Goal: Find specific page/section: Find specific page/section

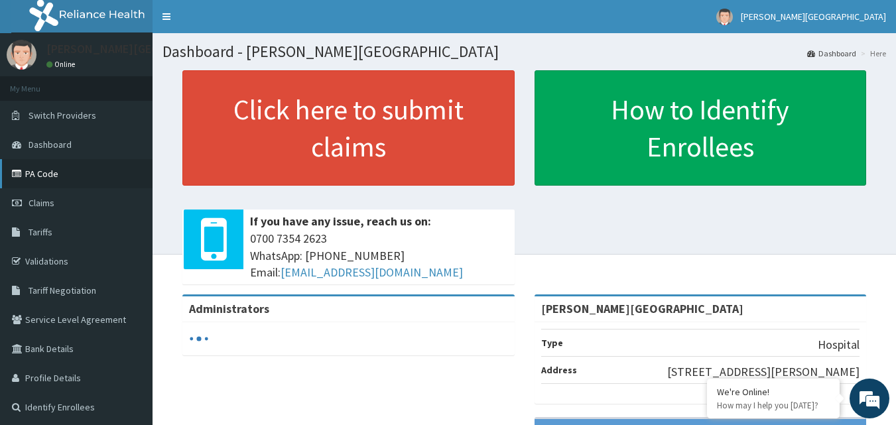
click at [66, 172] on link "PA Code" at bounding box center [76, 173] width 153 height 29
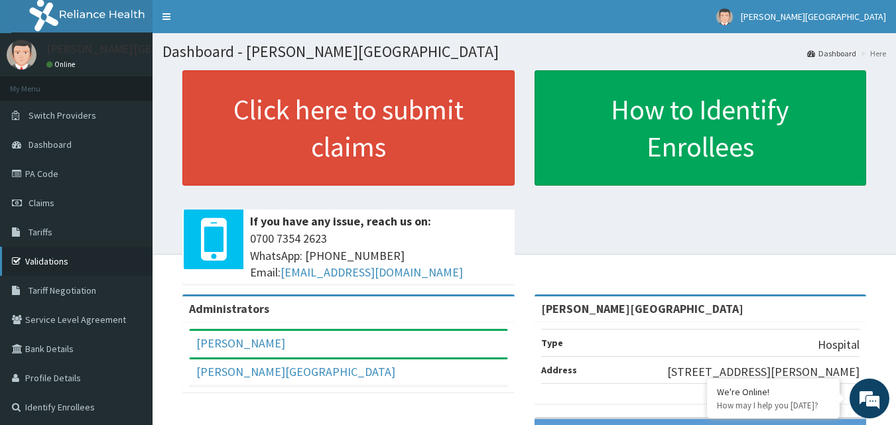
click at [54, 267] on link "Validations" at bounding box center [76, 261] width 153 height 29
click at [46, 171] on link "PA Code" at bounding box center [76, 173] width 153 height 29
